Goal: Transaction & Acquisition: Obtain resource

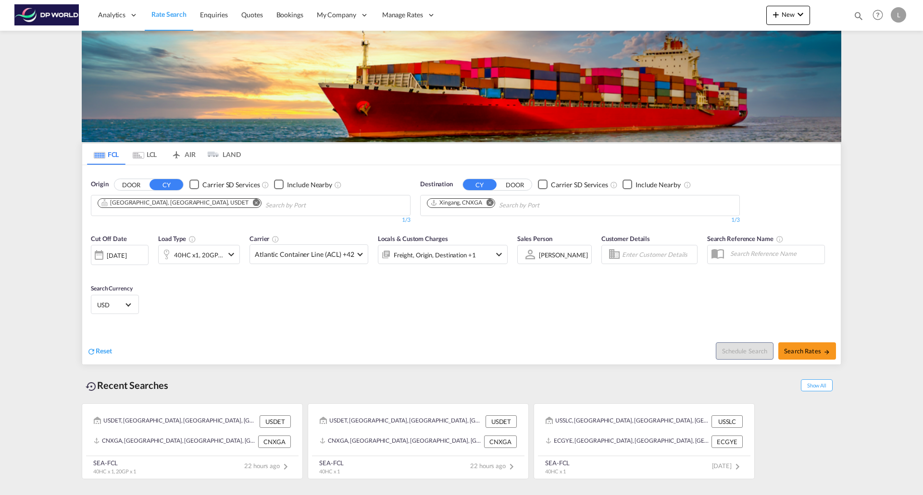
click at [96, 346] on div "Reset" at bounding box center [275, 344] width 377 height 26
click at [100, 351] on span "Reset" at bounding box center [104, 351] width 16 height 8
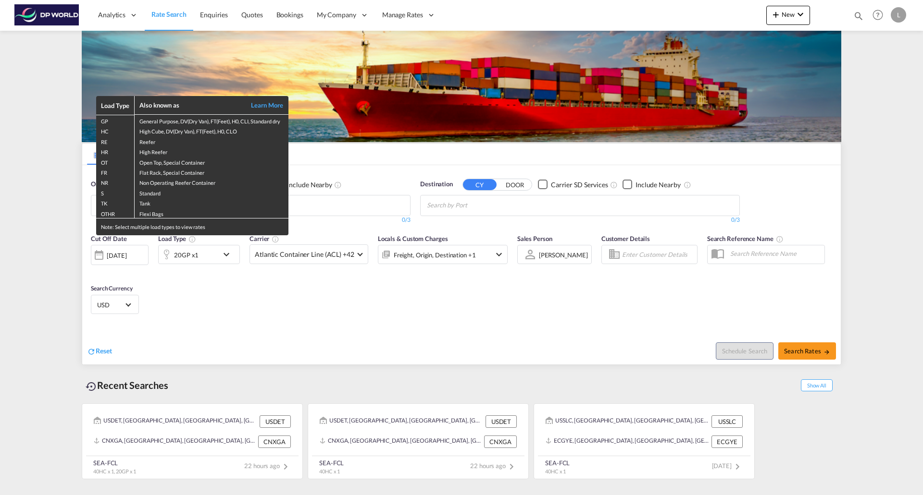
click at [226, 254] on div "Load Type Also known as Learn More GP General Purpose, DV(Dry Van), FT(Feet), H…" at bounding box center [461, 247] width 923 height 495
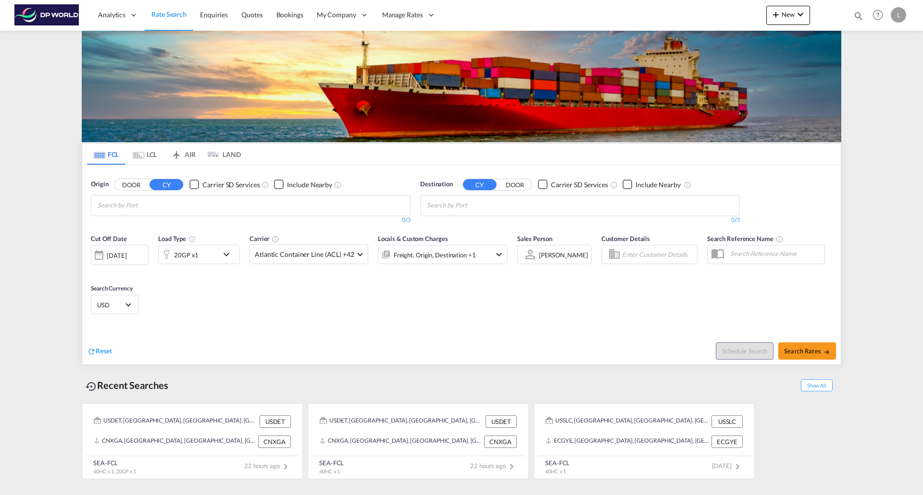
click at [226, 254] on md-icon "icon-chevron-down" at bounding box center [229, 255] width 16 height 12
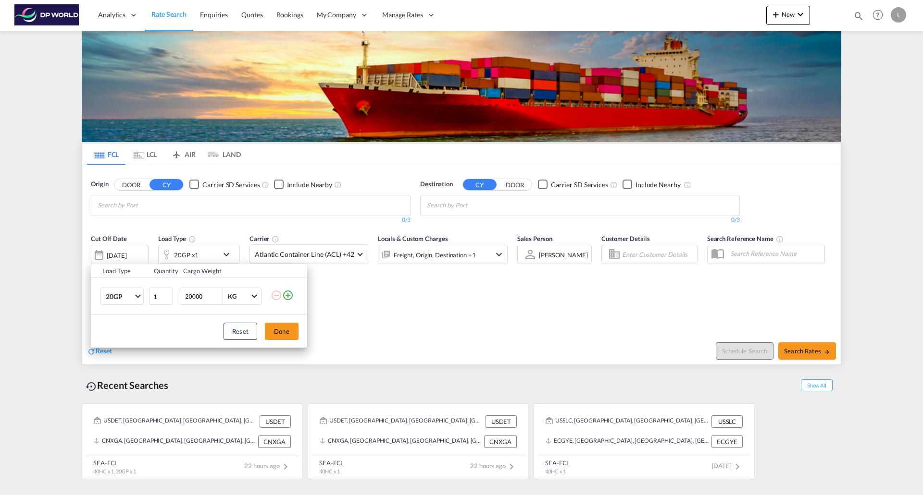
click at [286, 295] on md-icon "icon-plus-circle-outline" at bounding box center [288, 296] width 12 height 12
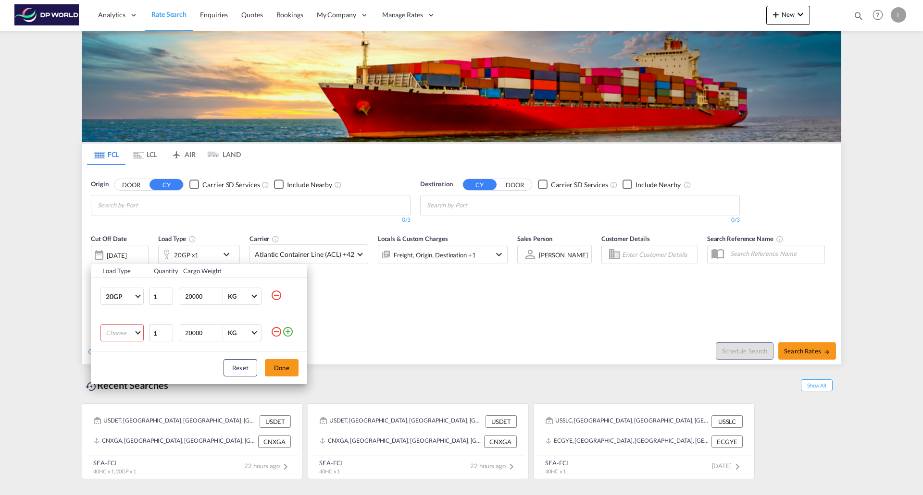
click at [139, 337] on md-select "Choose 20GP 40GP 40HC 45HC 20RE 40RE 40HR 20OT 40OT 20FR 40FR 40NR 20NR 45S 20T…" at bounding box center [121, 332] width 43 height 17
click at [116, 375] on div "40HC" at bounding box center [114, 379] width 17 height 9
click at [280, 372] on button "Done" at bounding box center [282, 367] width 34 height 17
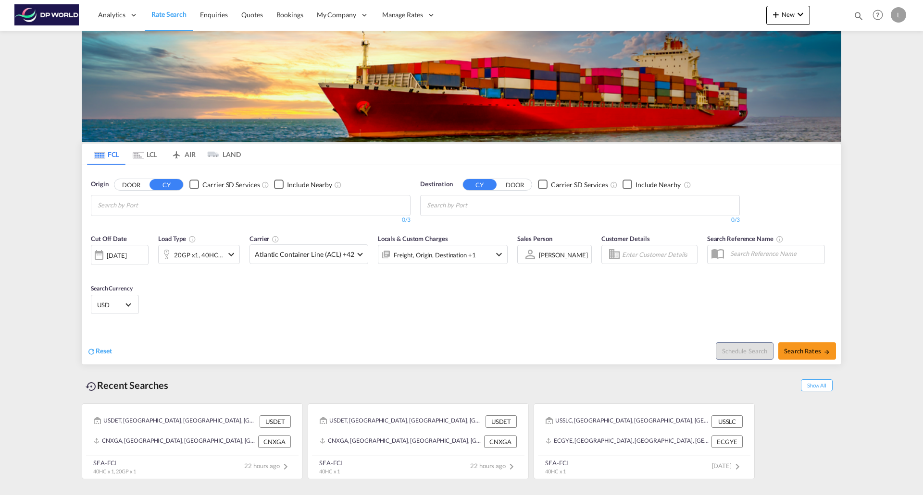
click at [166, 209] on input "Chips input." at bounding box center [143, 205] width 91 height 15
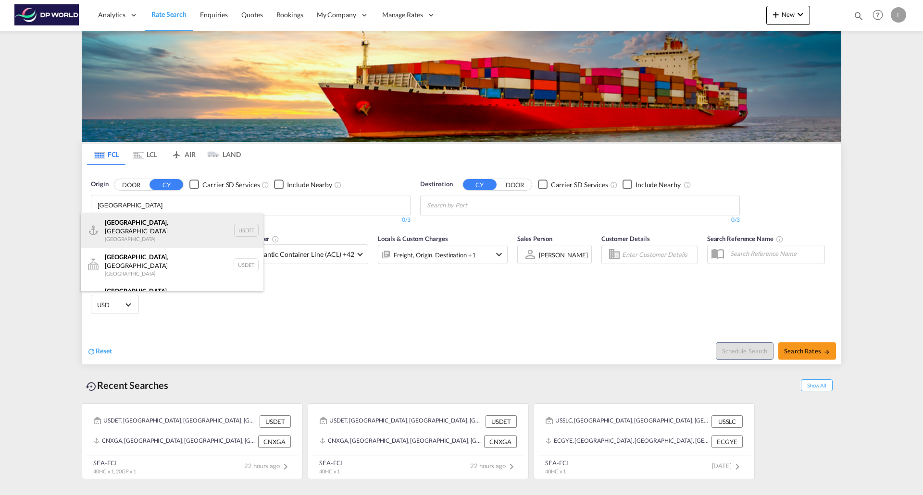
type input "[GEOGRAPHIC_DATA]"
click at [123, 227] on div "[GEOGRAPHIC_DATA] , [GEOGRAPHIC_DATA] [GEOGRAPHIC_DATA] USDTT" at bounding box center [172, 230] width 183 height 35
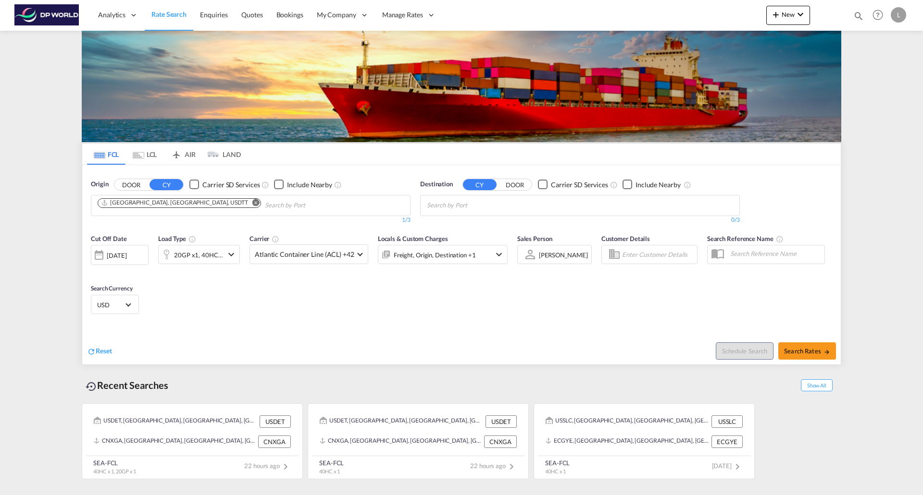
click at [252, 202] on md-icon "Remove" at bounding box center [255, 202] width 7 height 7
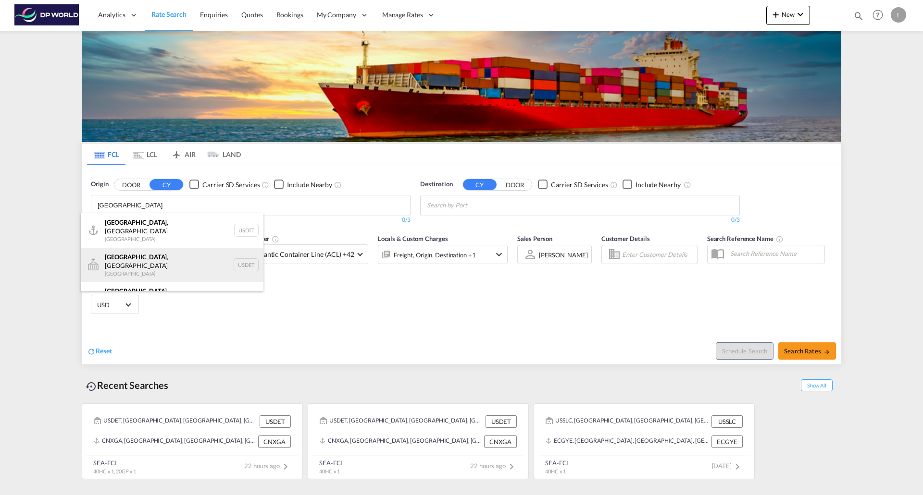
type input "[GEOGRAPHIC_DATA]"
click at [124, 254] on div "[GEOGRAPHIC_DATA] , [GEOGRAPHIC_DATA] [GEOGRAPHIC_DATA] USDET" at bounding box center [172, 265] width 183 height 35
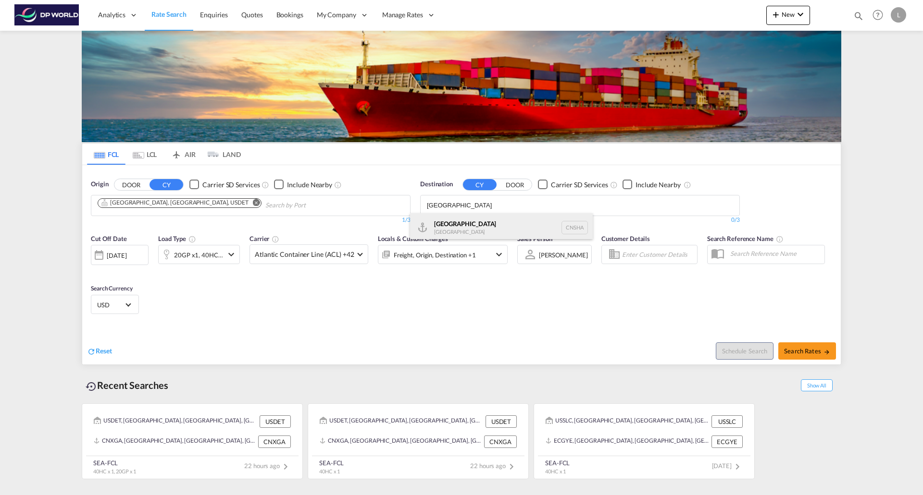
type input "[GEOGRAPHIC_DATA]"
click at [455, 223] on div "Shanghai [GEOGRAPHIC_DATA] [GEOGRAPHIC_DATA]" at bounding box center [501, 227] width 183 height 29
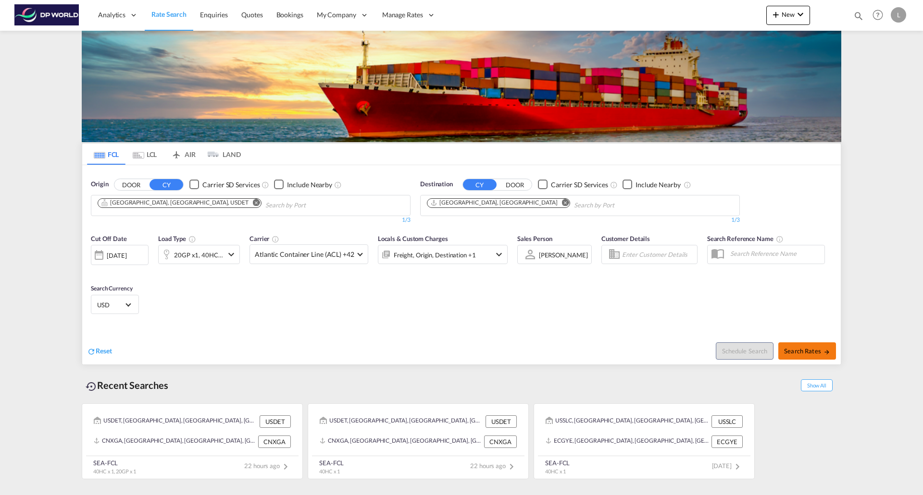
click at [800, 346] on button "Search Rates" at bounding box center [807, 351] width 58 height 17
type input "USDET to CNSHA / [DATE]"
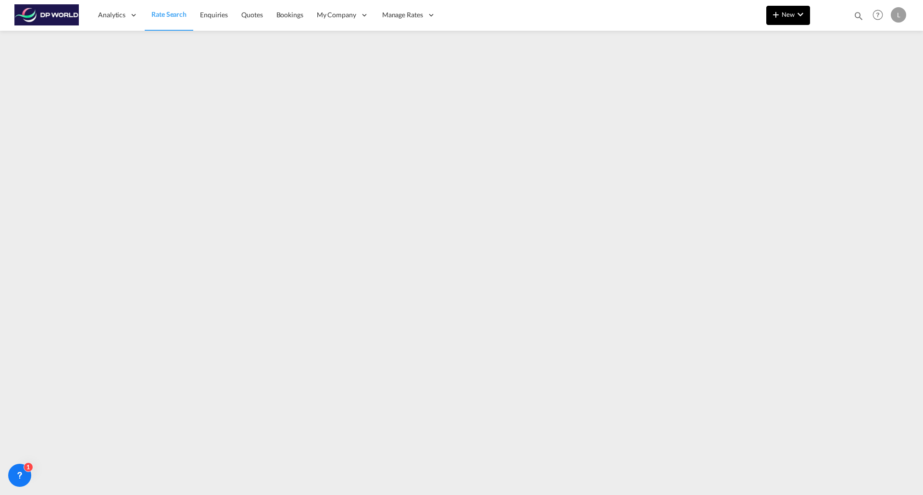
click at [780, 18] on md-icon "icon-plus 400-fg" at bounding box center [776, 15] width 12 height 12
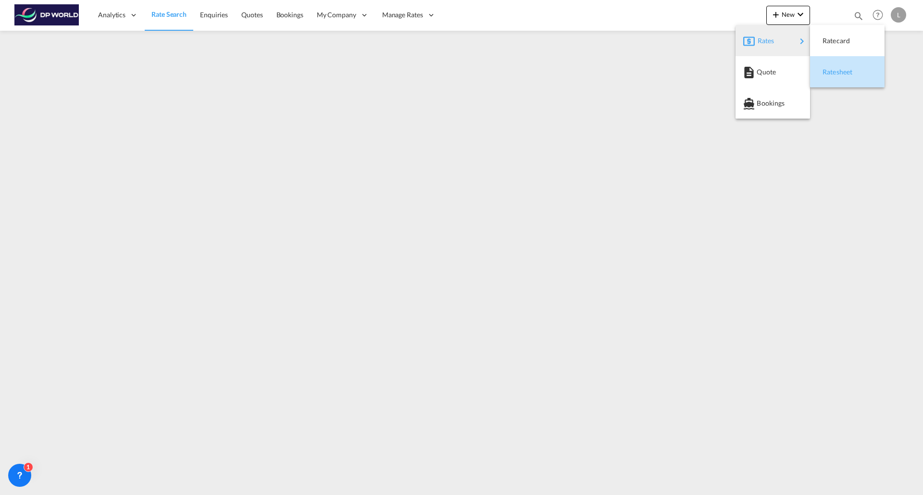
click at [833, 69] on span "Ratesheet" at bounding box center [827, 71] width 11 height 19
